Goal: Communication & Community: Answer question/provide support

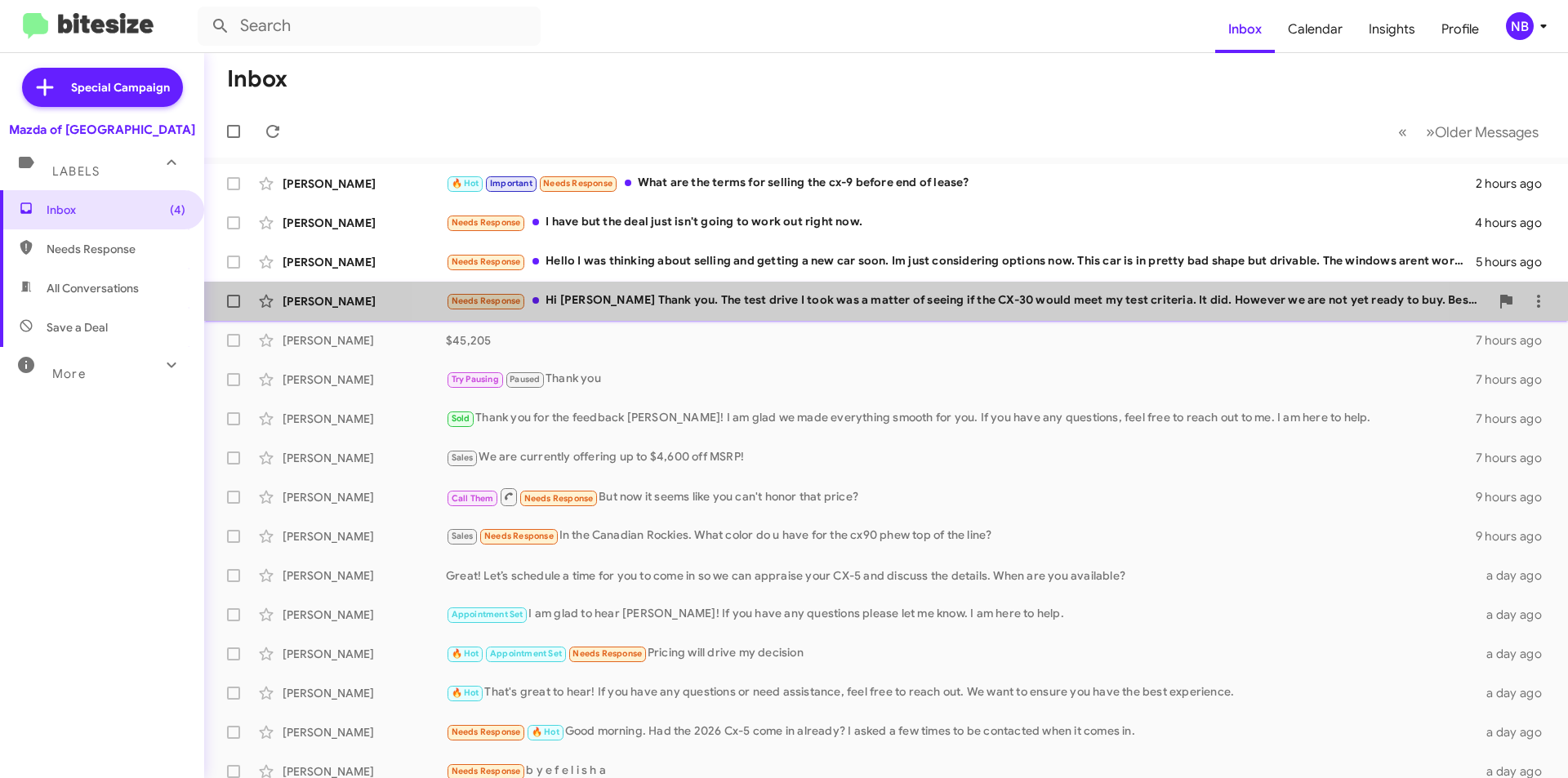
click at [901, 310] on div "Needs Response Hi [PERSON_NAME] Thank you. The test drive I took was a matter o…" at bounding box center [967, 300] width 1044 height 18
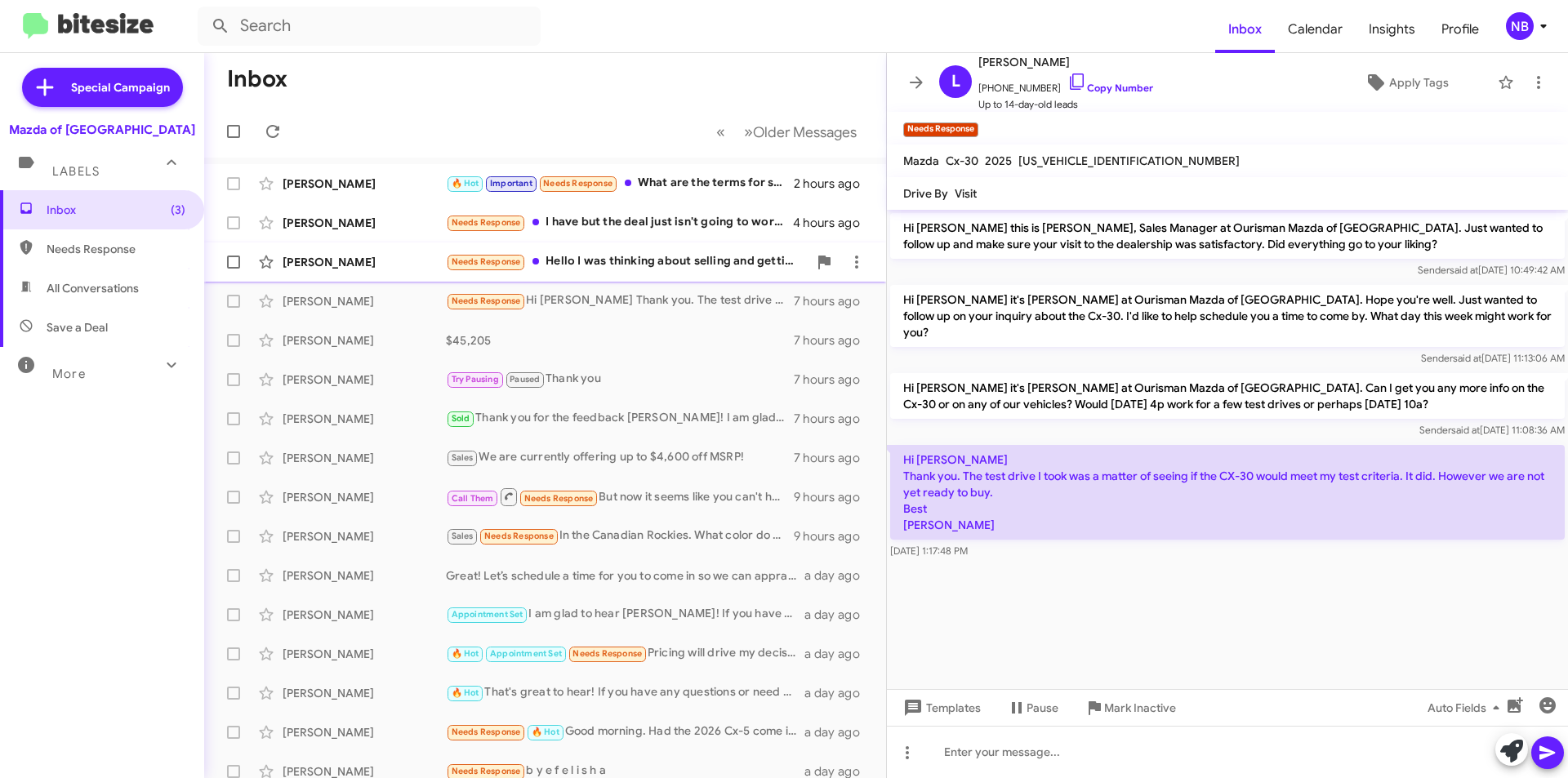
click at [665, 262] on div "Needs Response Hello I was thinking about selling and getting a new car soon. I…" at bounding box center [627, 261] width 362 height 18
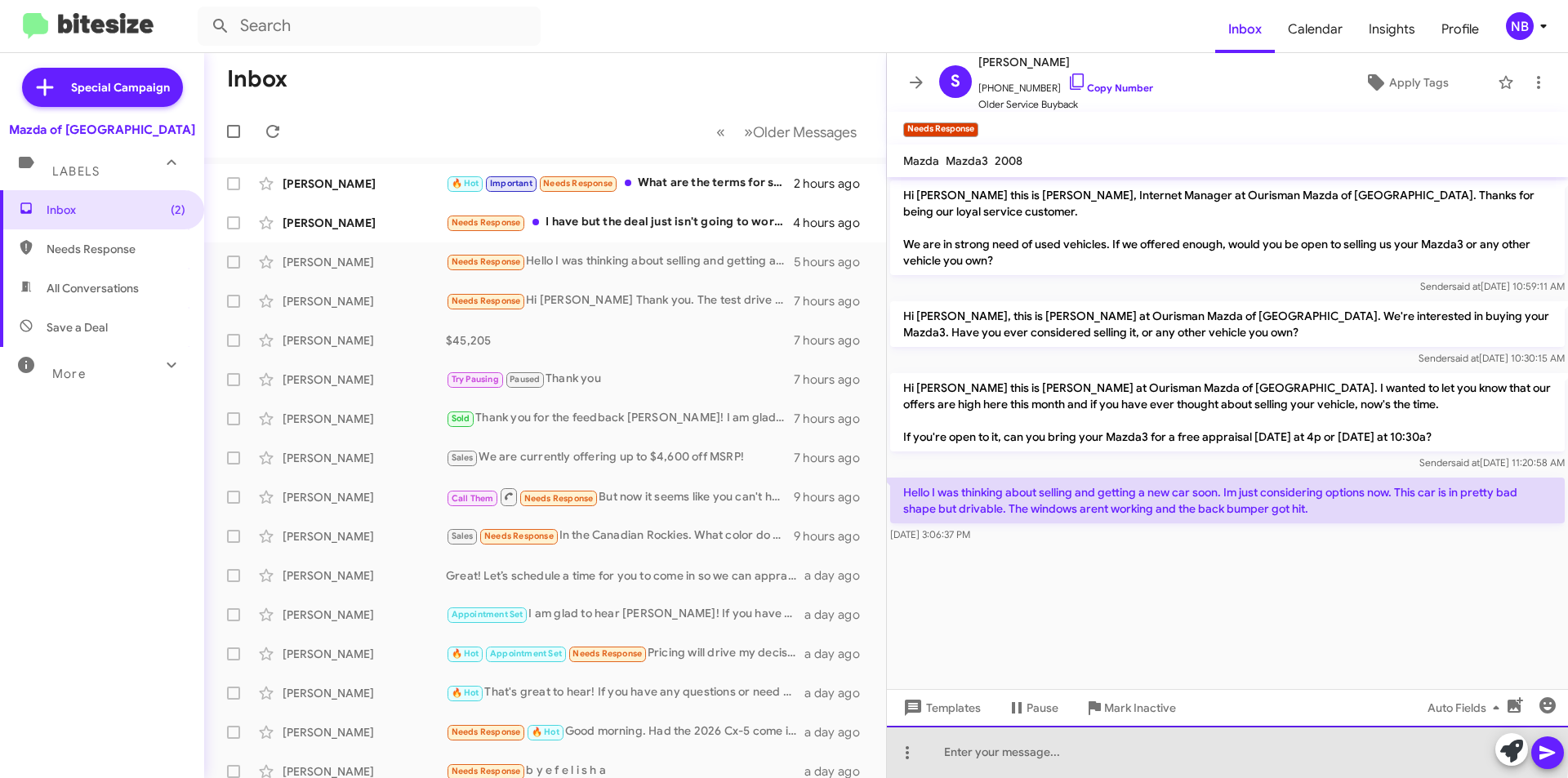
click at [1005, 742] on div at bounding box center [1227, 753] width 681 height 53
click at [992, 753] on div at bounding box center [1227, 753] width 681 height 53
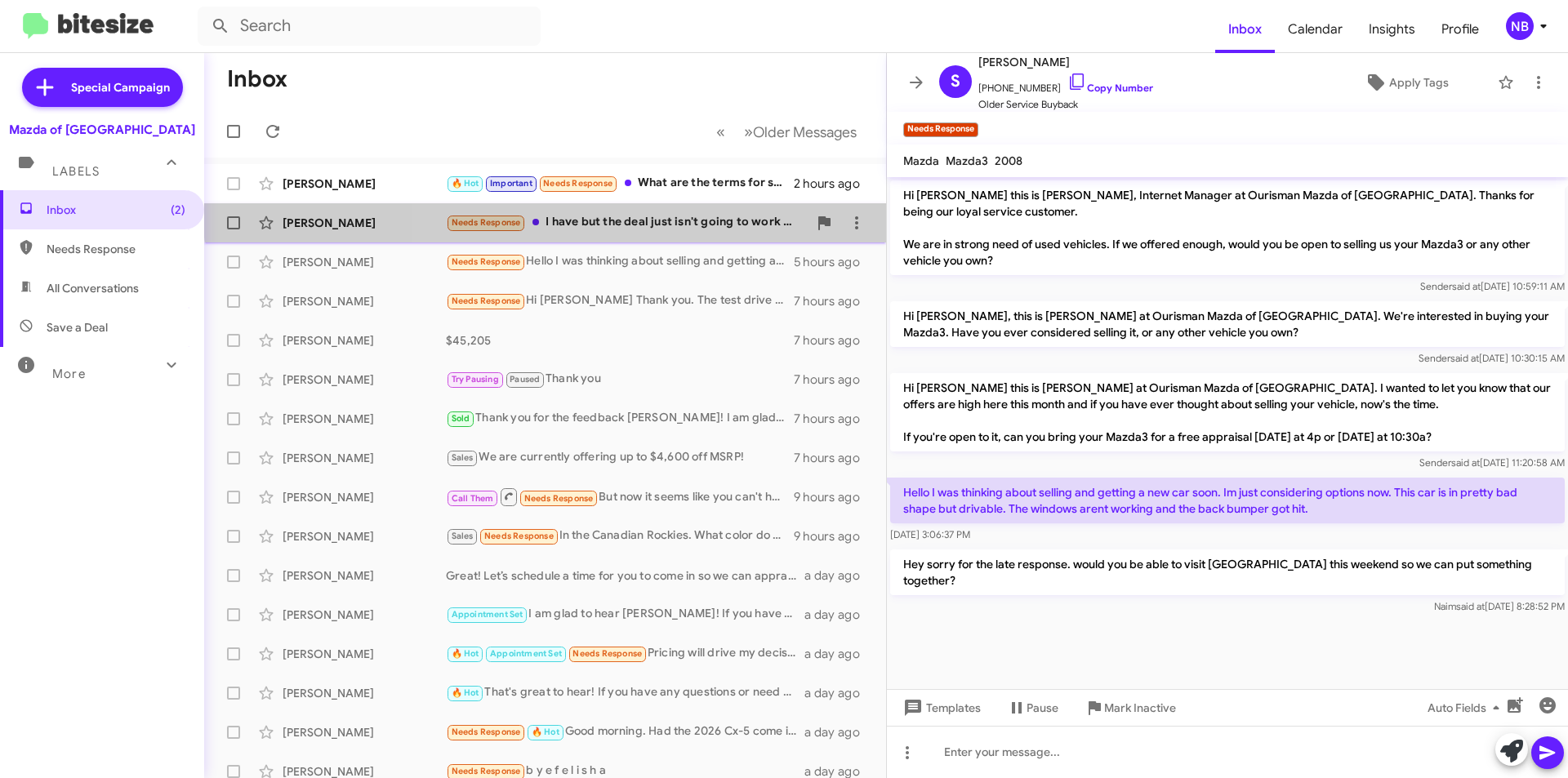
click at [663, 211] on div "[PERSON_NAME] Needs Response I have but the deal just isn't going to work out r…" at bounding box center [544, 222] width 656 height 32
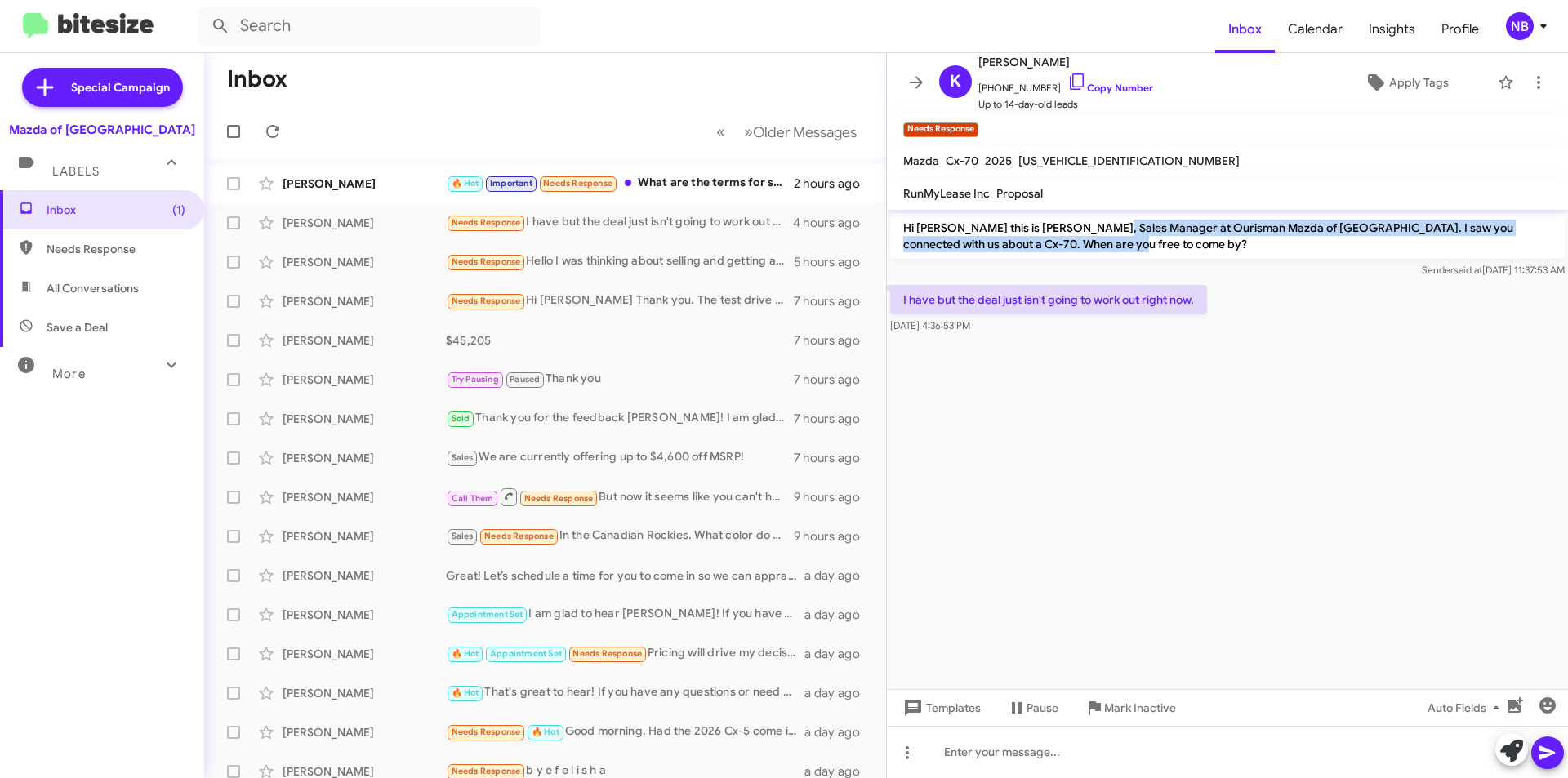
drag, startPoint x: 1098, startPoint y: 228, endPoint x: 1250, endPoint y: 246, distance: 153.1
click at [1250, 246] on p "Hi [PERSON_NAME] this is [PERSON_NAME], Sales Manager at Ourisman Mazda of [GEO…" at bounding box center [1227, 236] width 674 height 46
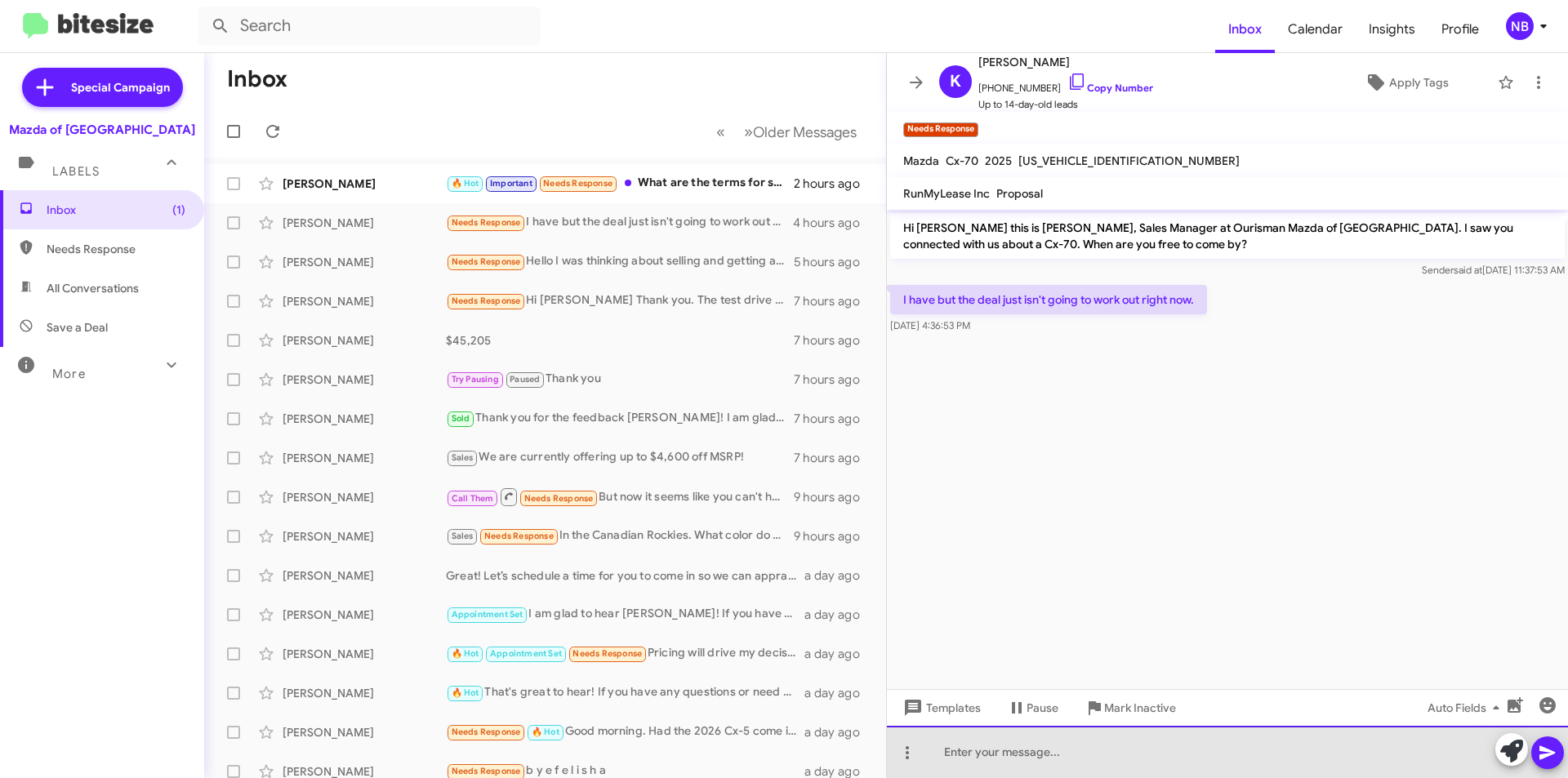
click at [1000, 743] on div at bounding box center [1227, 753] width 681 height 53
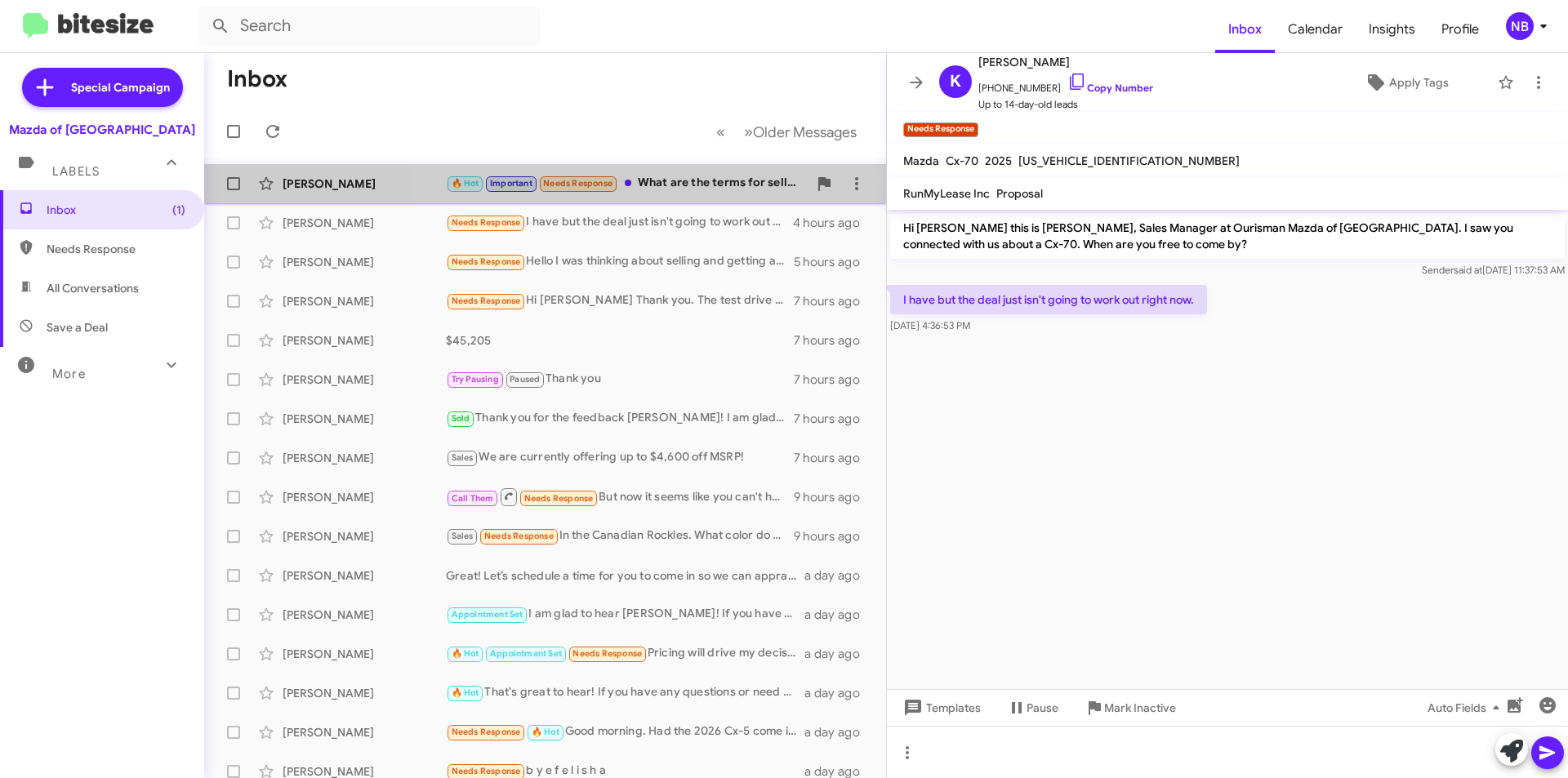
click at [675, 188] on div "🔥 Hot Important Needs Response What are the terms for selling the cx-9 before e…" at bounding box center [627, 183] width 362 height 18
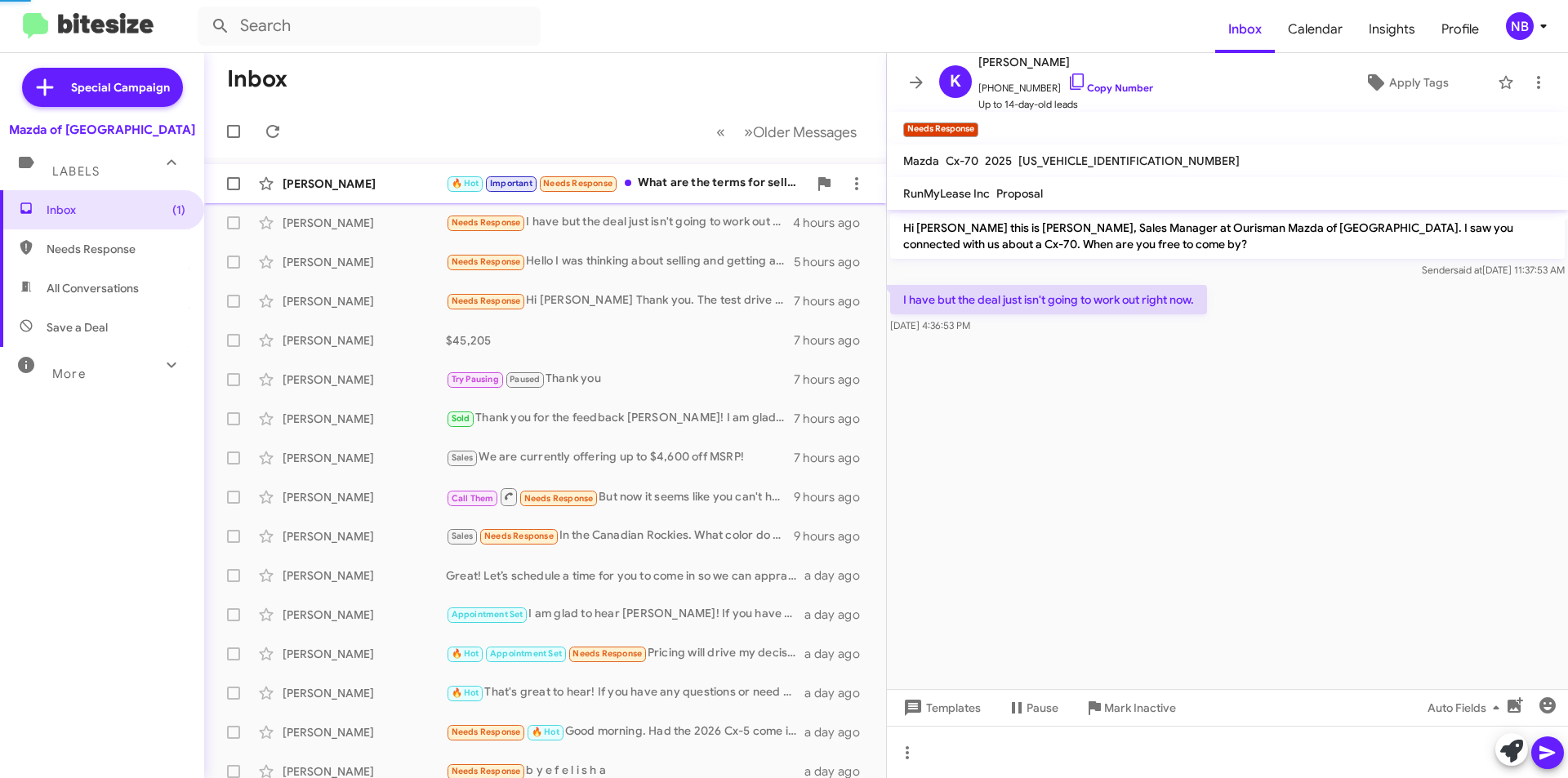
scroll to position [112, 0]
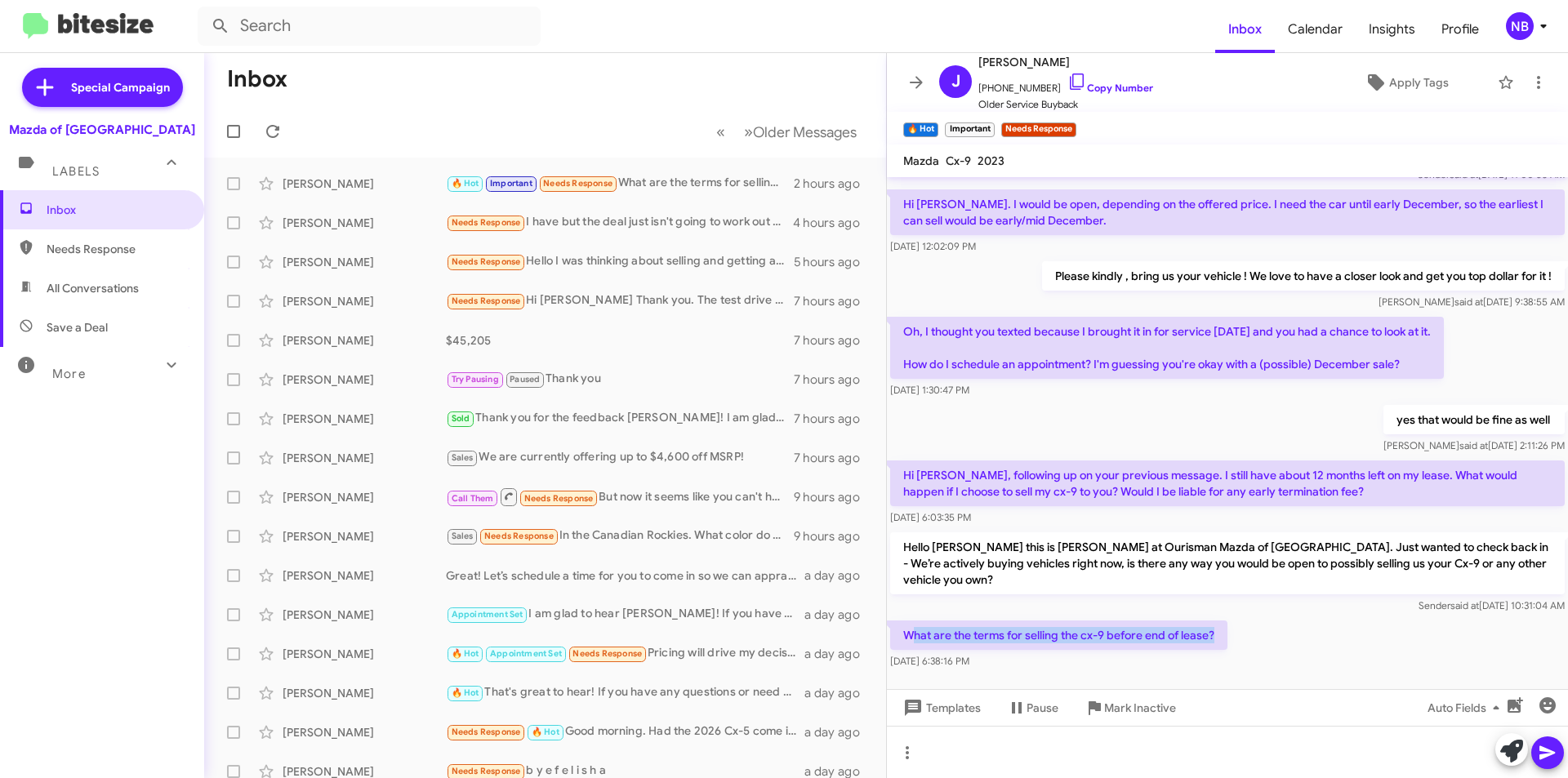
drag, startPoint x: 916, startPoint y: 619, endPoint x: 1238, endPoint y: 620, distance: 322.0
click at [1238, 620] on div "What are the terms for selling the cx-9 before end of lease? [DATE] 6:38:16 PM" at bounding box center [1227, 645] width 681 height 55
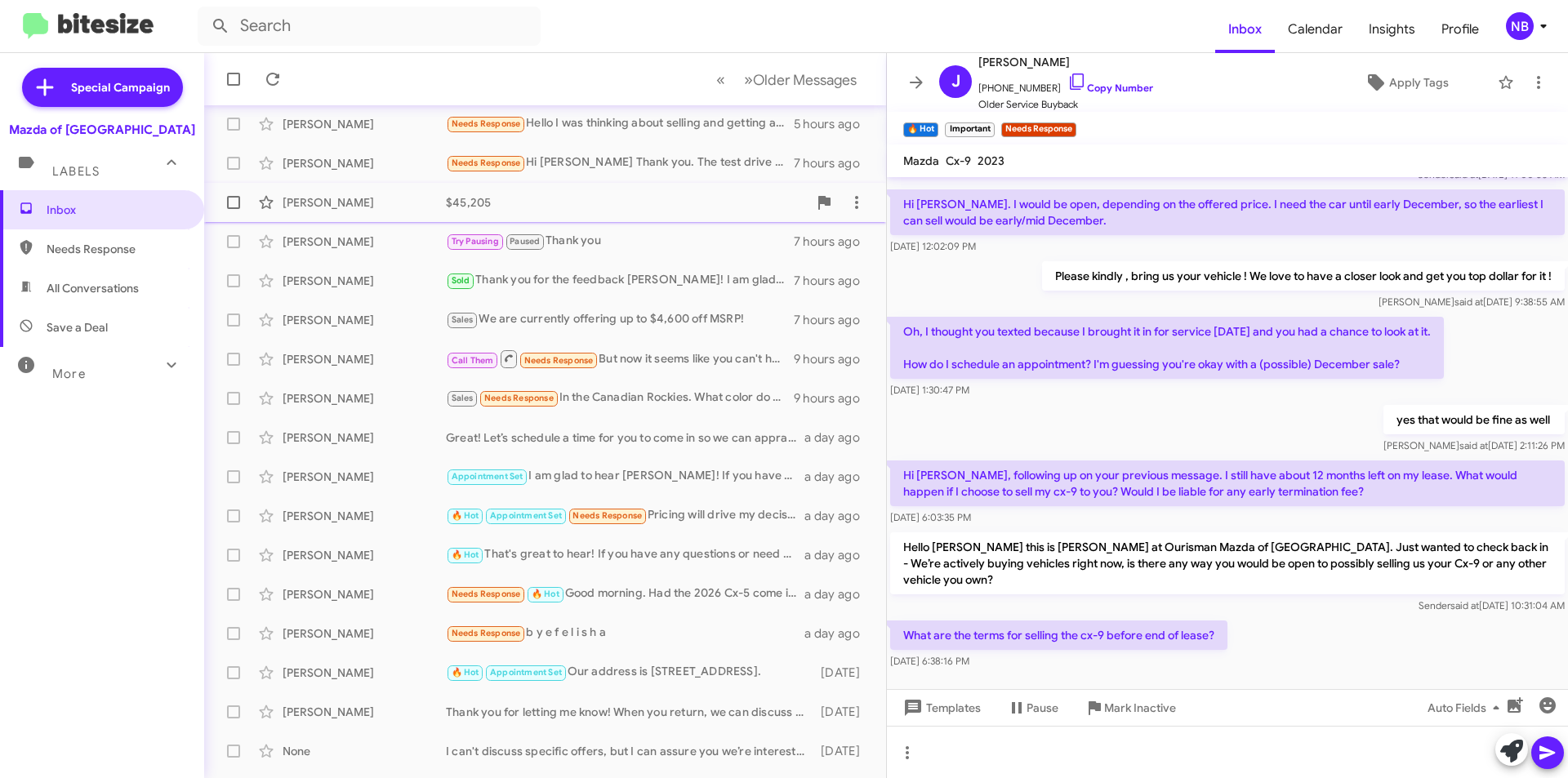
scroll to position [163, 0]
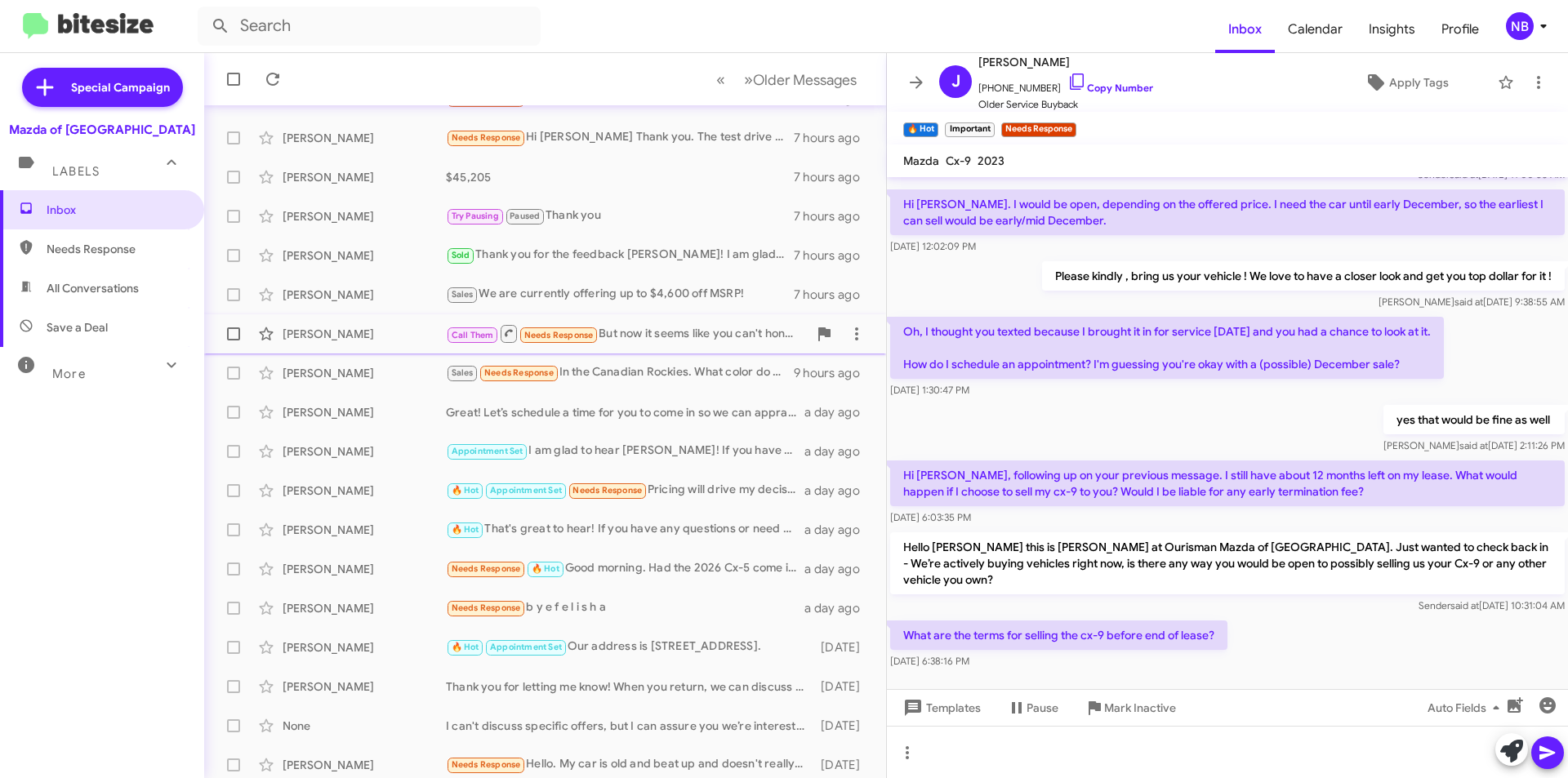
click at [628, 335] on div "Call Them Needs Response But now it seems like you can't honor that price?" at bounding box center [627, 333] width 362 height 20
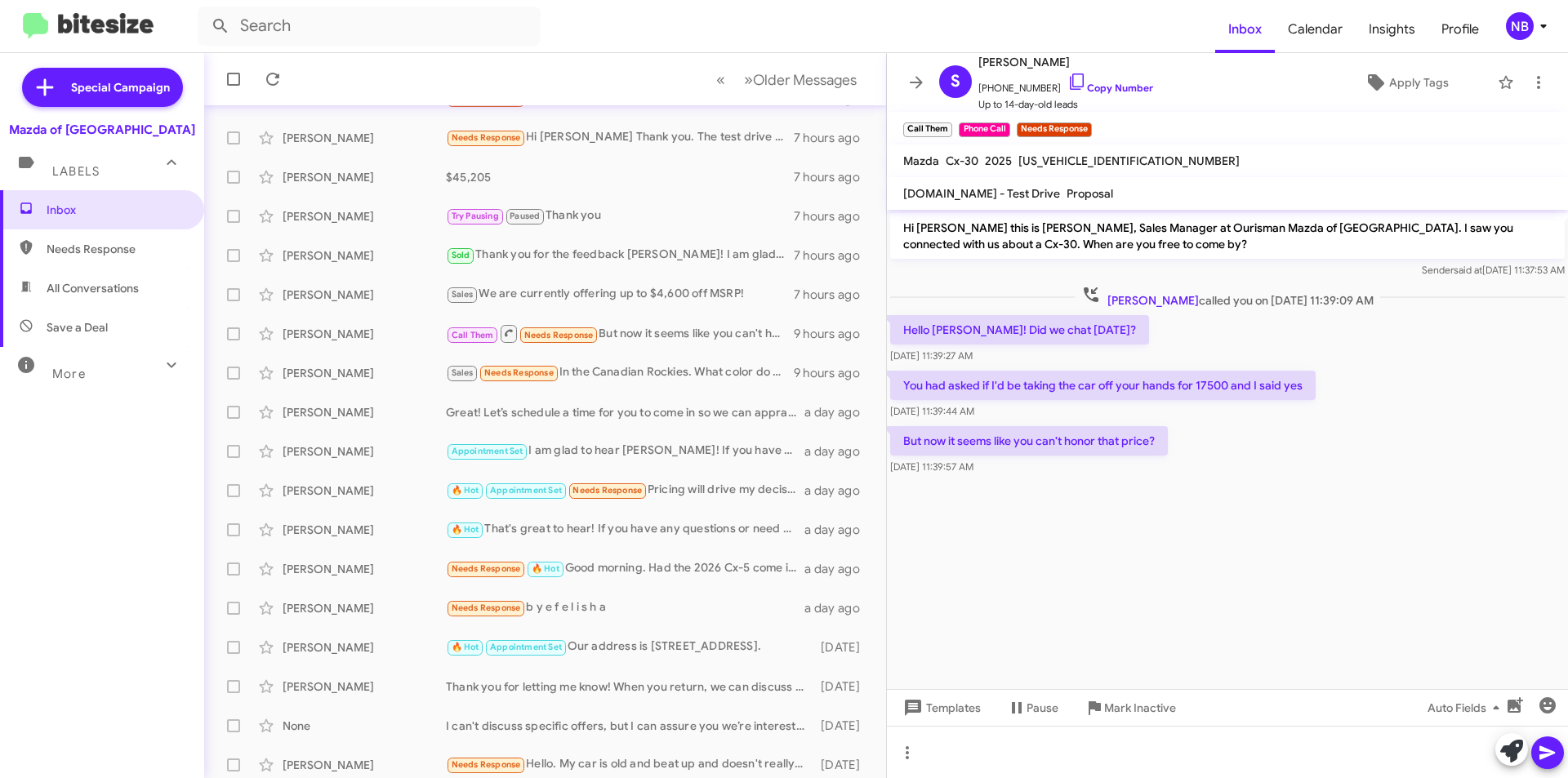
click at [1024, 160] on span "[US_VEHICLE_IDENTIFICATION_NUMBER]" at bounding box center [1129, 161] width 221 height 15
drag, startPoint x: 1019, startPoint y: 160, endPoint x: 1140, endPoint y: 168, distance: 121.3
click at [1140, 168] on span "[US_VEHICLE_IDENTIFICATION_NUMBER]" at bounding box center [1129, 161] width 221 height 15
copy span "[US_VEHICLE_IDENTIFICATION_NUMBER]"
click at [1068, 79] on icon at bounding box center [1077, 82] width 19 height 19
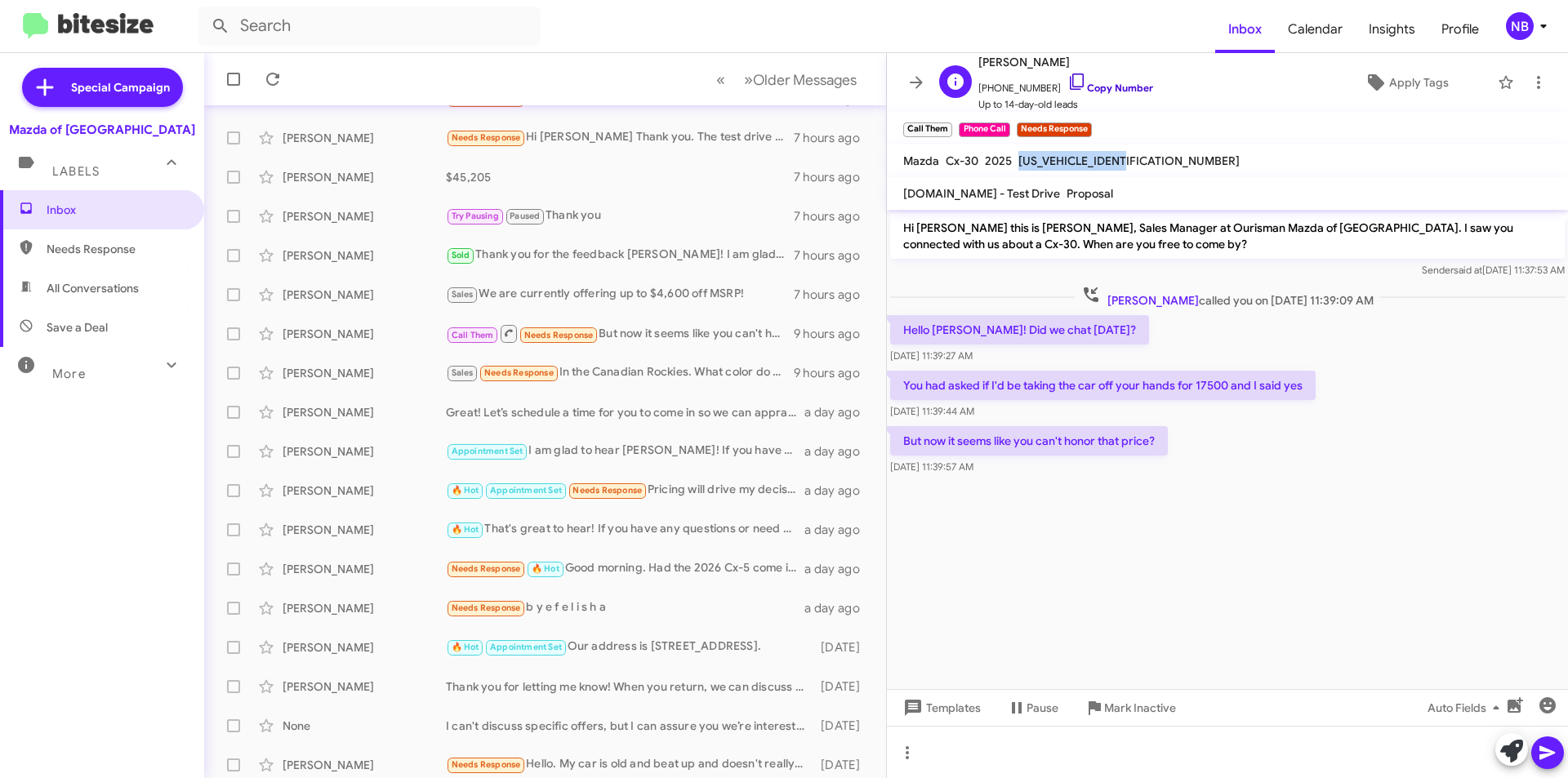
copy span "[US_VEHICLE_IDENTIFICATION_NUMBER]"
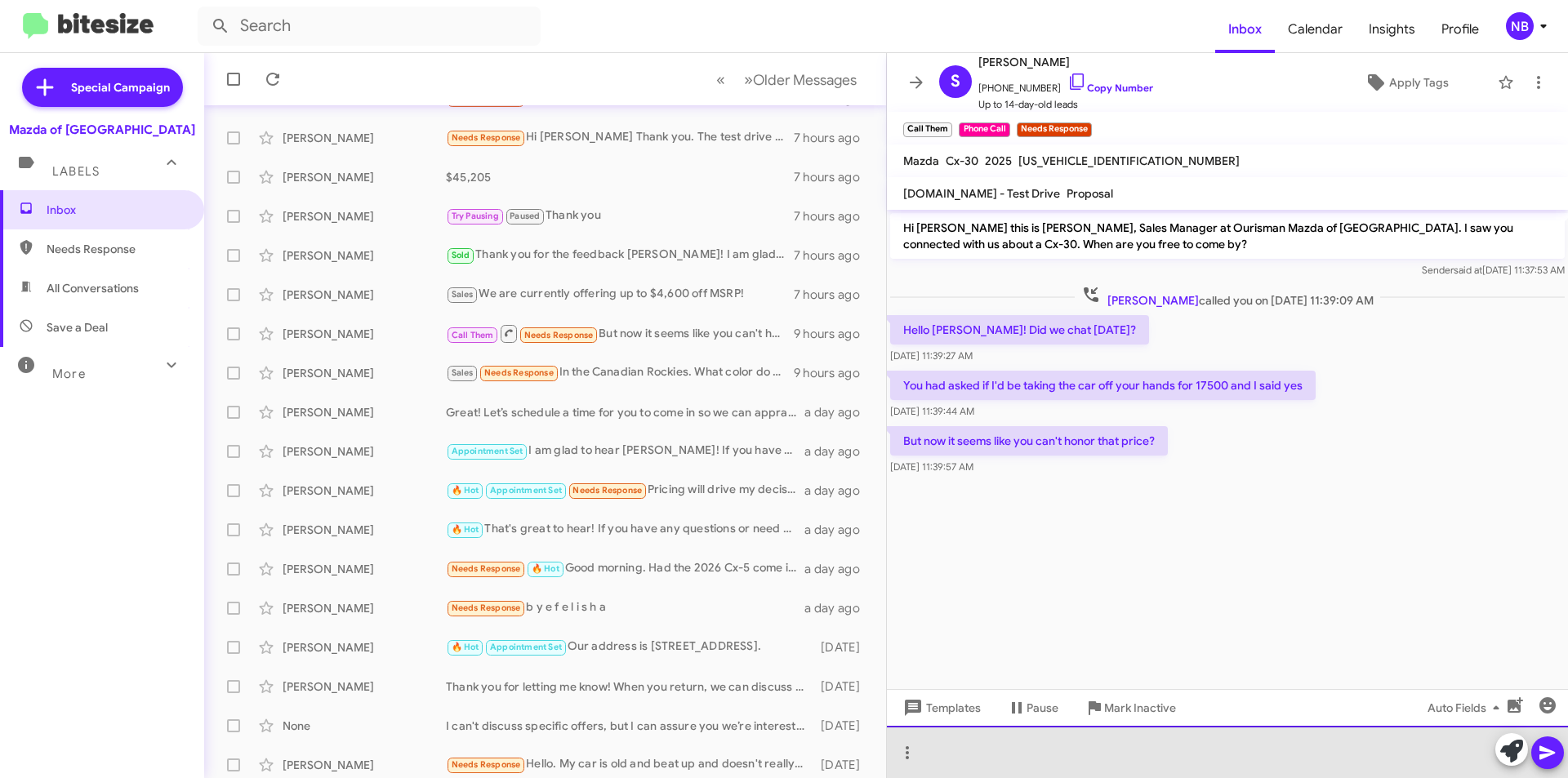
click at [983, 737] on div at bounding box center [1227, 753] width 681 height 53
